Goal: Navigation & Orientation: Understand site structure

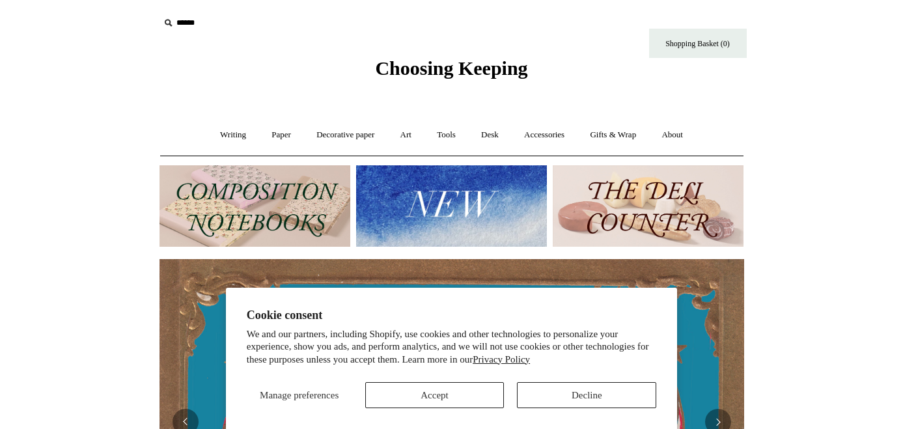
click at [543, 386] on button "Decline" at bounding box center [586, 395] width 139 height 26
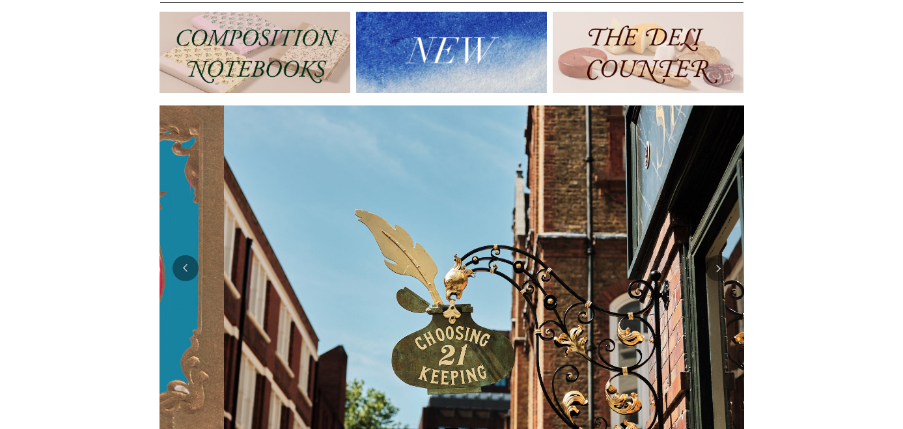
scroll to position [0, 585]
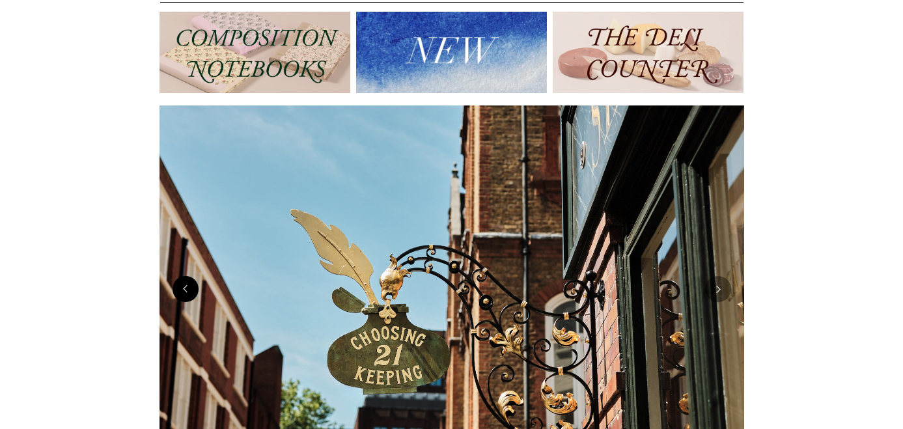
click at [186, 292] on button "Previous" at bounding box center [186, 289] width 26 height 26
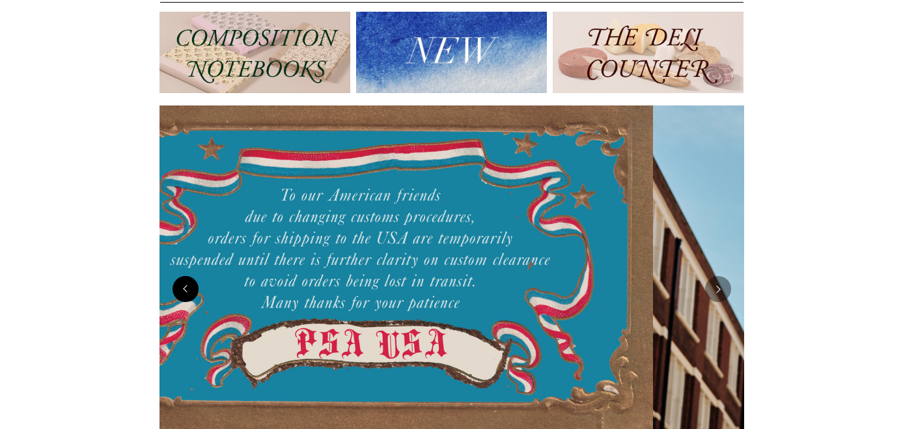
scroll to position [0, 0]
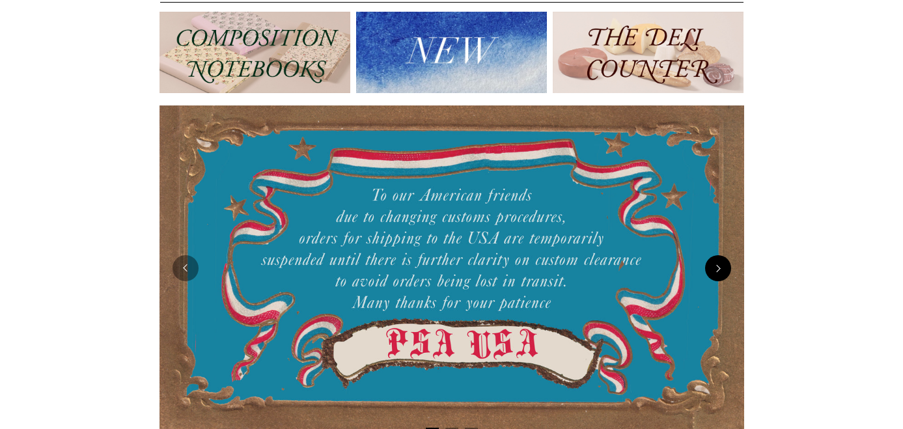
click at [717, 270] on button "Next" at bounding box center [718, 268] width 26 height 26
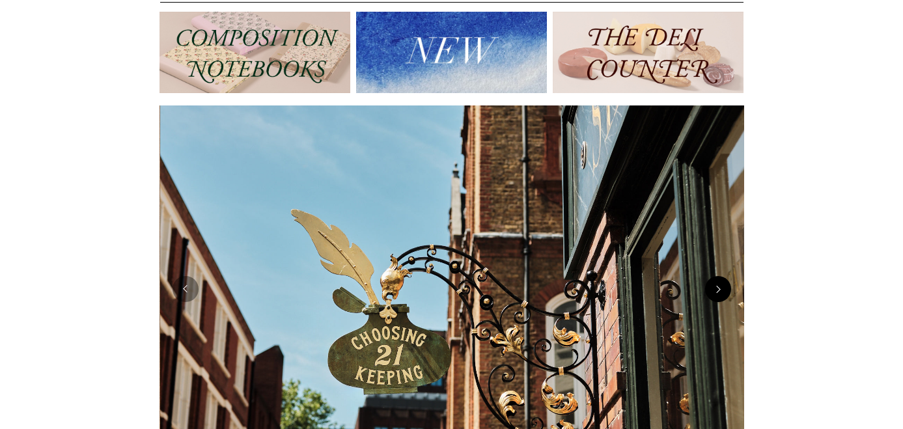
scroll to position [0, 585]
click at [717, 270] on img at bounding box center [452, 288] width 585 height 367
click at [445, 55] on img at bounding box center [451, 52] width 191 height 81
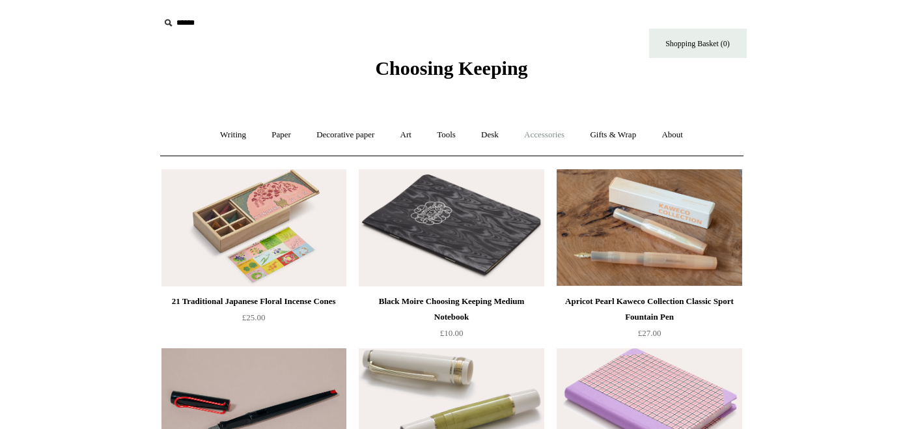
click at [534, 131] on link "Accessories +" at bounding box center [544, 135] width 64 height 35
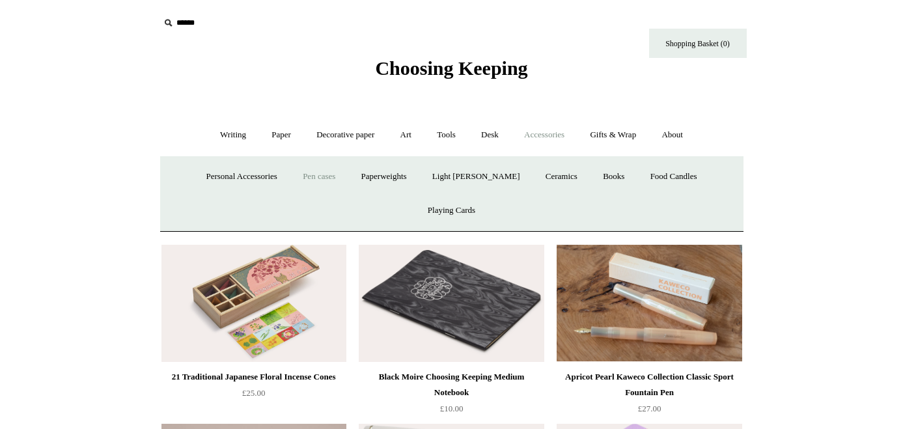
click at [291, 178] on link "Pen cases" at bounding box center [319, 177] width 56 height 35
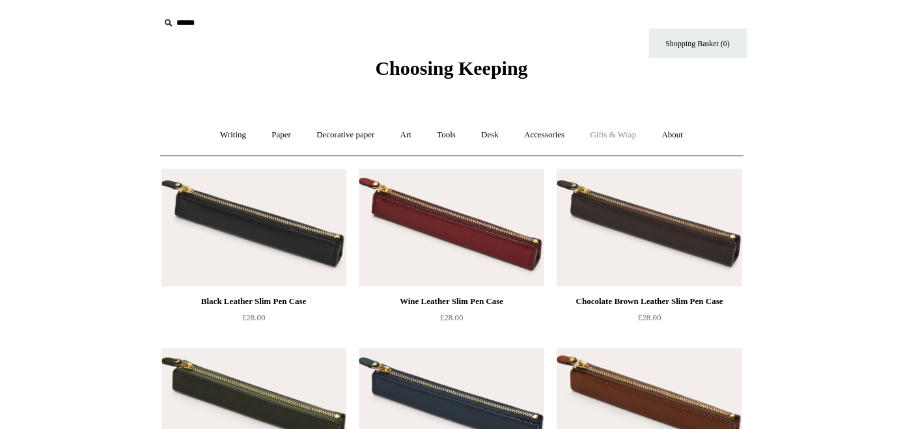
click at [617, 136] on link "Gifts & Wrap +" at bounding box center [613, 135] width 70 height 35
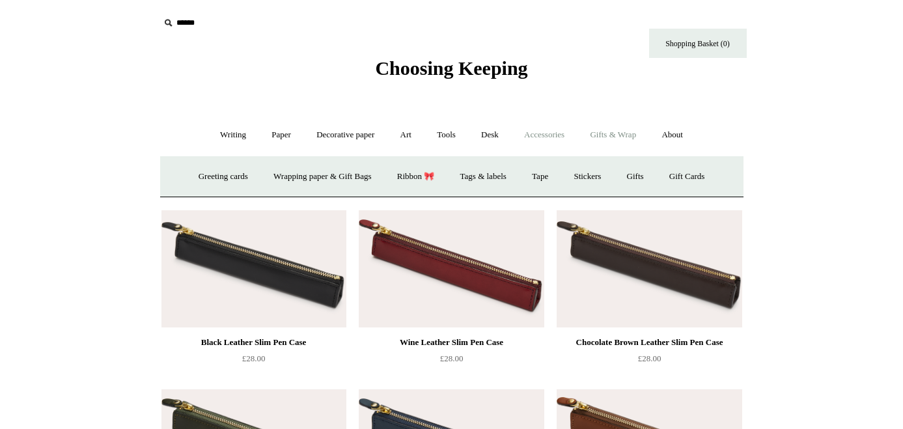
click at [550, 135] on link "Accessories +" at bounding box center [544, 135] width 64 height 35
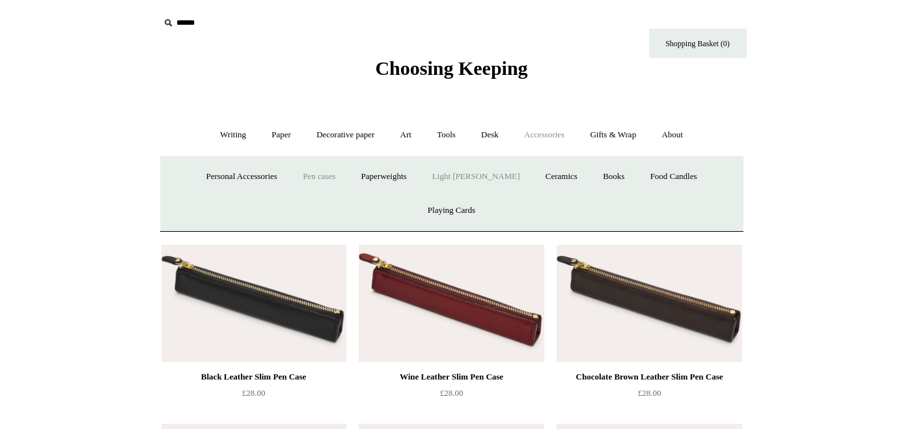
click at [430, 173] on link "Light [PERSON_NAME]" at bounding box center [476, 177] width 111 height 35
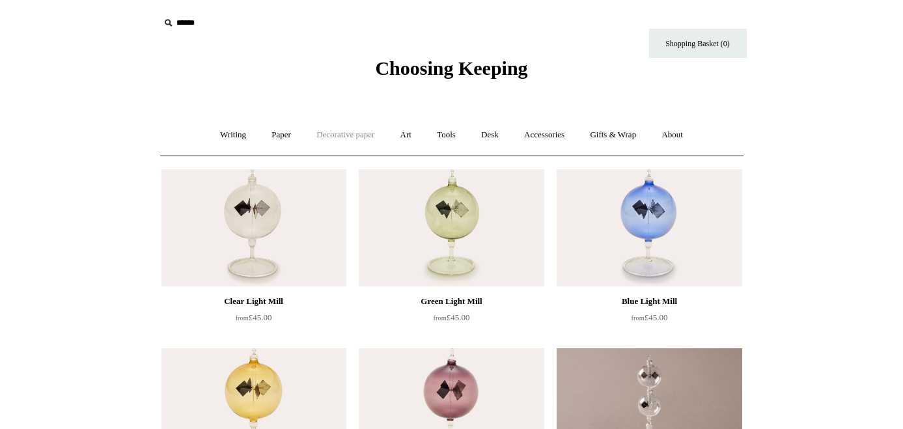
click at [346, 134] on link "Decorative paper +" at bounding box center [345, 135] width 81 height 35
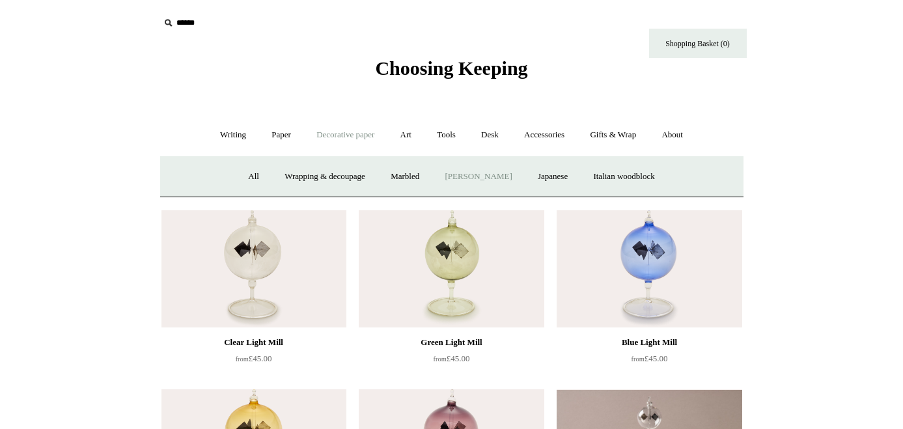
click at [482, 171] on link "[PERSON_NAME]" at bounding box center [478, 177] width 90 height 35
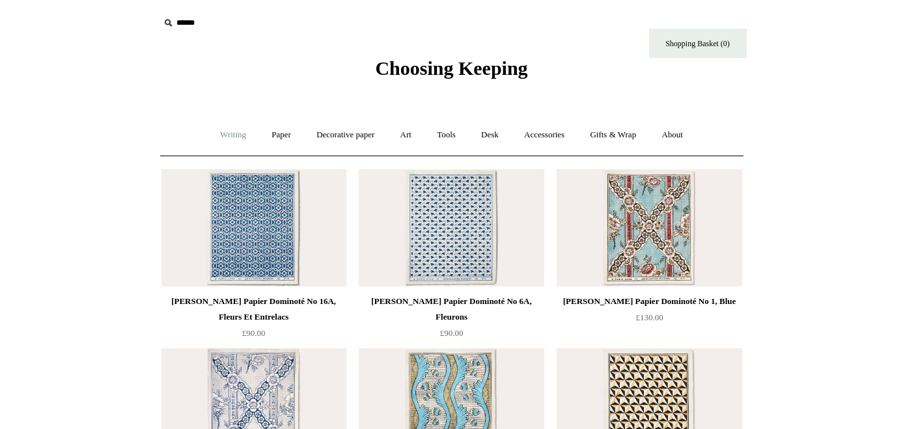
click at [221, 132] on link "Writing +" at bounding box center [232, 135] width 49 height 35
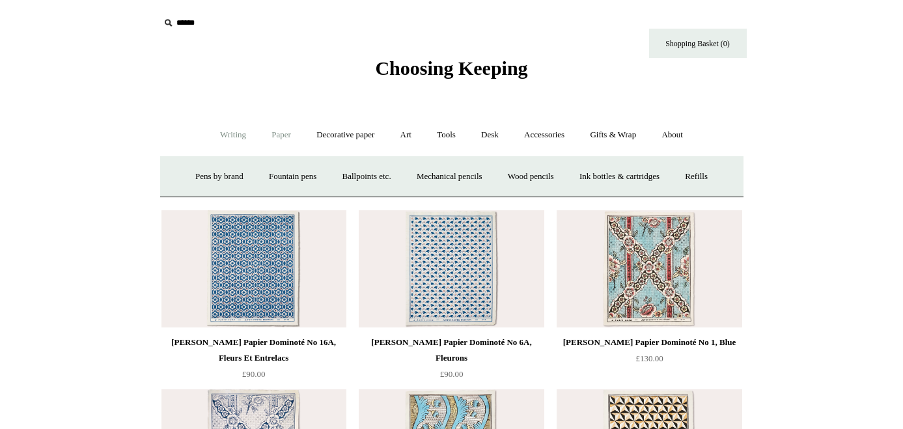
click at [281, 134] on link "Paper +" at bounding box center [281, 135] width 43 height 35
click at [348, 176] on link "📆 Dated Diaries 📆" at bounding box center [348, 177] width 95 height 35
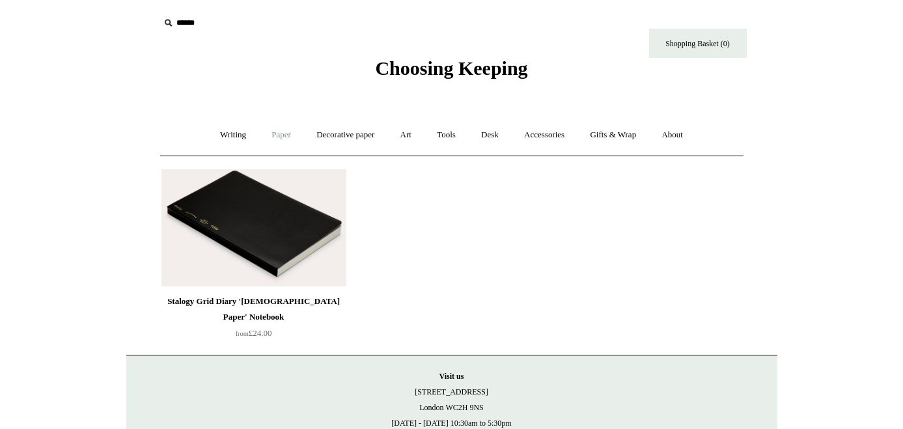
click at [278, 133] on link "Paper +" at bounding box center [281, 135] width 43 height 35
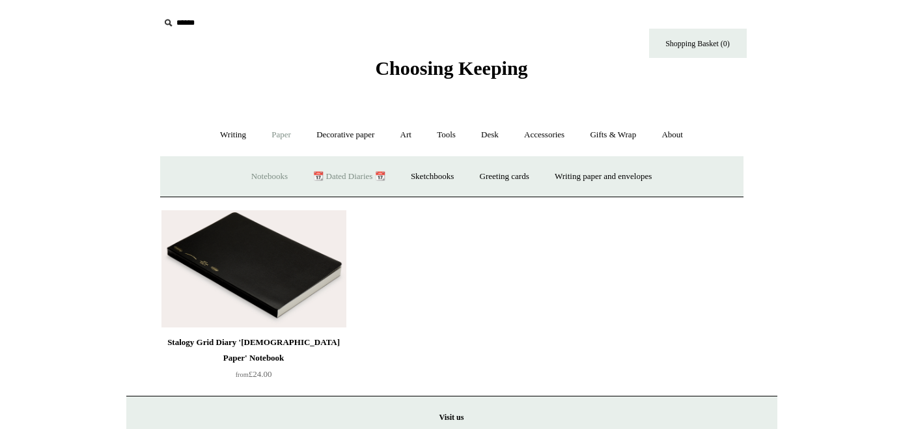
click at [261, 175] on link "Notebooks +" at bounding box center [270, 177] width 60 height 35
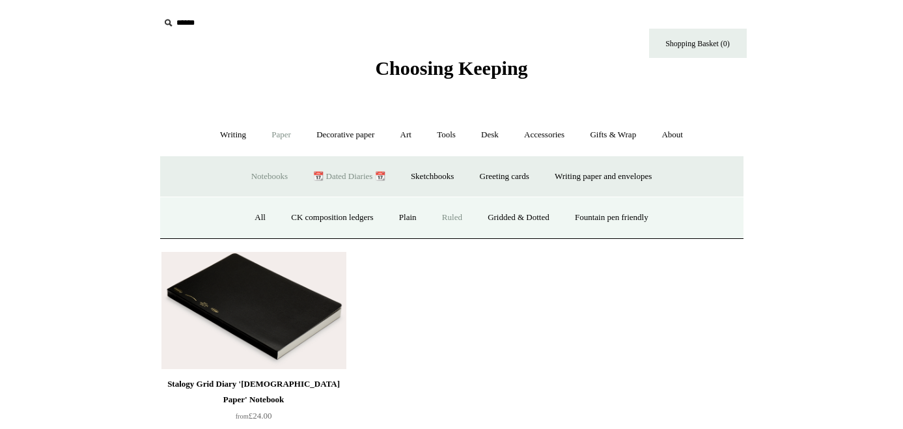
click at [437, 216] on link "Ruled" at bounding box center [452, 218] width 44 height 35
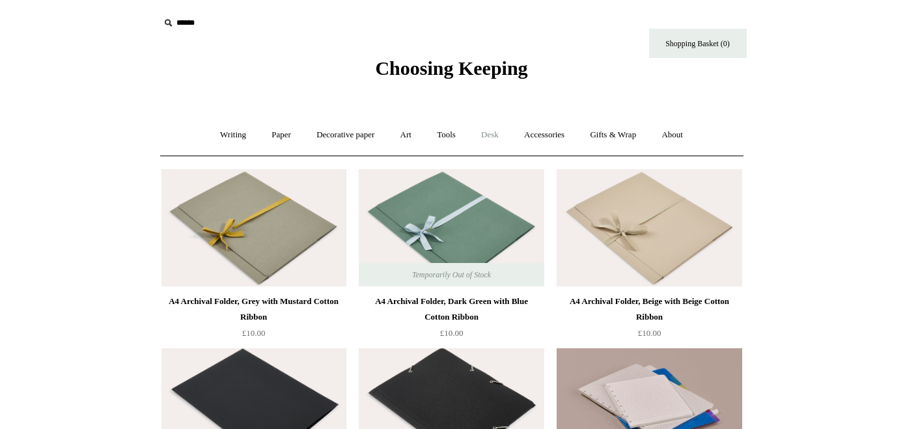
click at [495, 132] on link "Desk +" at bounding box center [489, 135] width 41 height 35
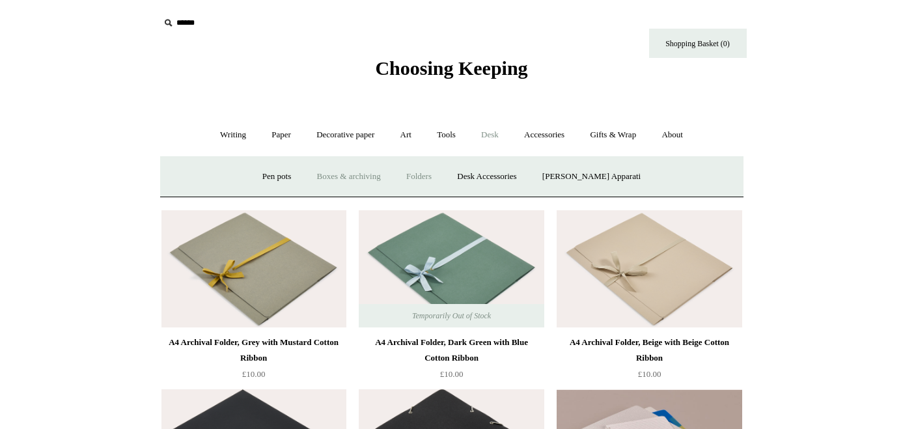
click at [377, 177] on link "Boxes & archiving" at bounding box center [348, 177] width 87 height 35
